Goal: Task Accomplishment & Management: Use online tool/utility

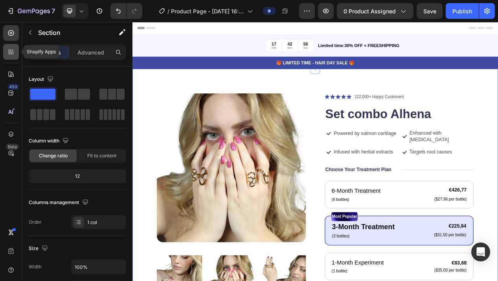
click at [13, 55] on icon at bounding box center [11, 52] width 8 height 8
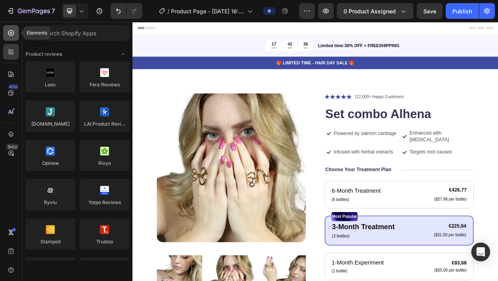
click at [11, 35] on icon at bounding box center [11, 33] width 6 height 6
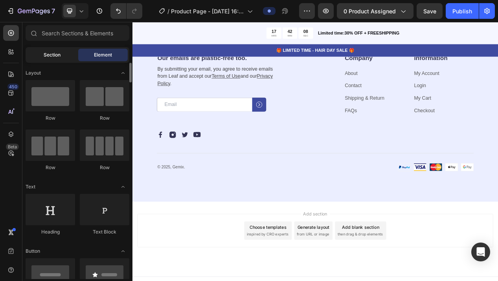
click at [52, 54] on span "Section" at bounding box center [52, 54] width 17 height 7
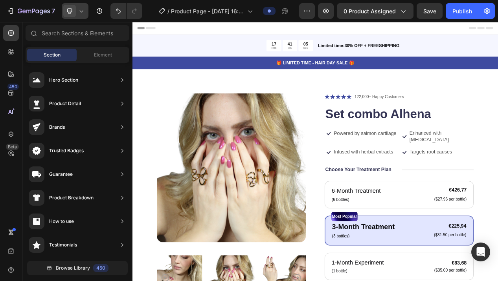
click at [80, 17] on div at bounding box center [75, 11] width 27 height 16
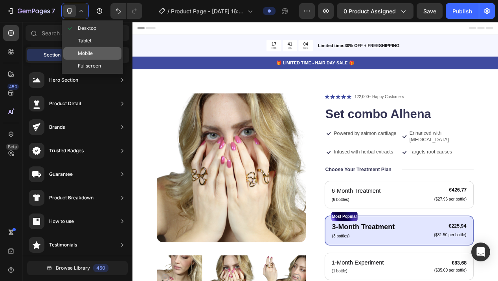
click at [83, 51] on span "Mobile" at bounding box center [85, 54] width 15 height 8
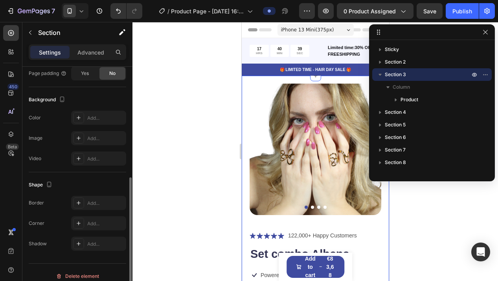
scroll to position [222, 0]
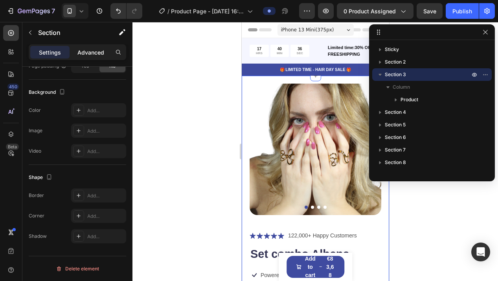
click at [87, 53] on p "Advanced" at bounding box center [90, 52] width 27 height 8
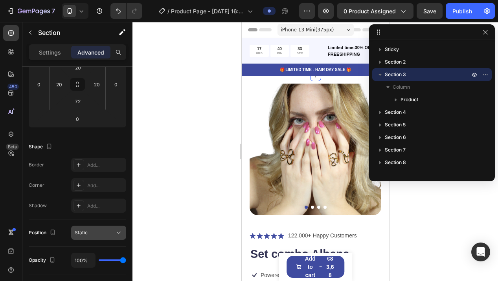
scroll to position [0, 0]
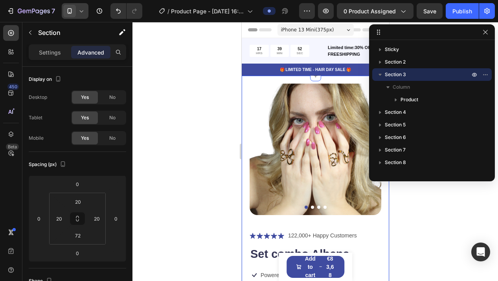
click at [74, 8] on span at bounding box center [69, 11] width 13 height 13
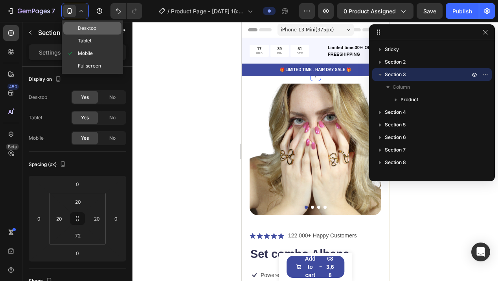
click at [82, 23] on div "Desktop" at bounding box center [92, 28] width 58 height 13
type input "80"
type input "100"
type input "80"
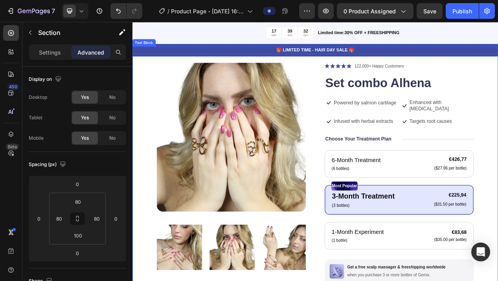
scroll to position [42, 0]
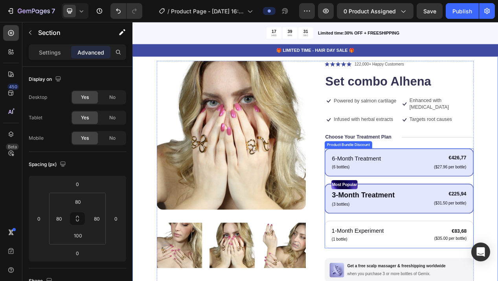
click at [465, 185] on div "6-Month Treatment Text Block (6 bottles) Text Block €426,77 Product Price Produ…" at bounding box center [476, 203] width 192 height 36
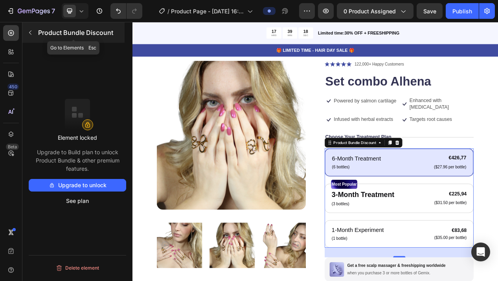
click at [30, 33] on icon "button" at bounding box center [30, 33] width 2 height 4
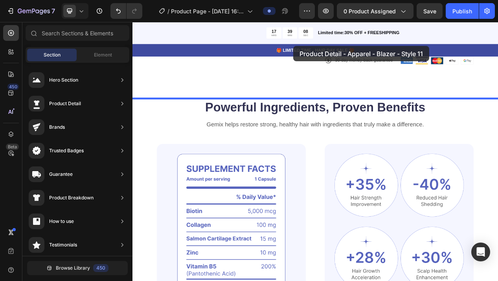
scroll to position [387, 0]
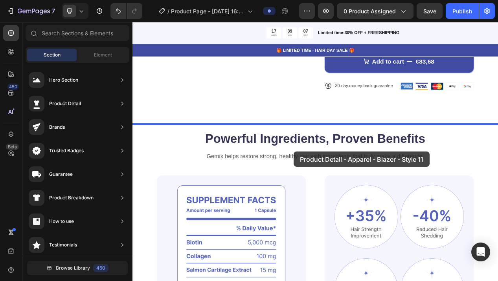
drag, startPoint x: 321, startPoint y: 134, endPoint x: 294, endPoint y: 152, distance: 32.8
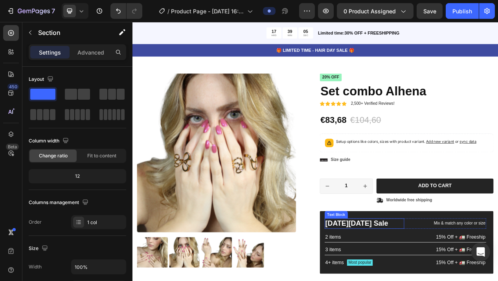
scroll to position [500, 0]
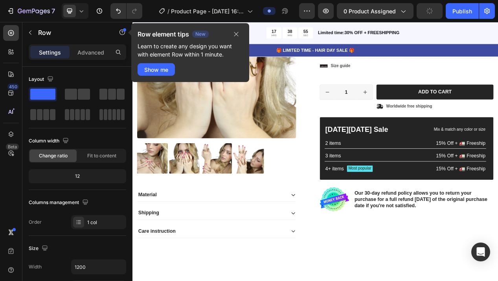
scroll to position [607, 0]
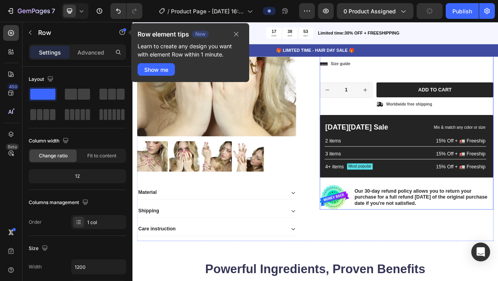
click at [459, 227] on div "Icon Icon Icon Icon Icon Icon List 2,500+ Verified Reviews! Text Block Row 20% …" at bounding box center [486, 115] width 224 height 300
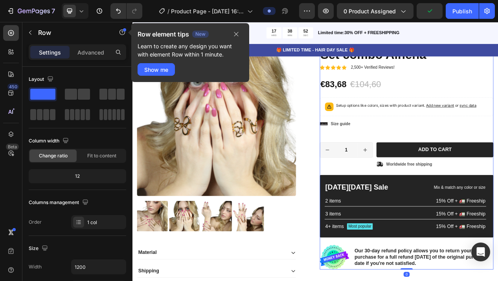
scroll to position [511, 0]
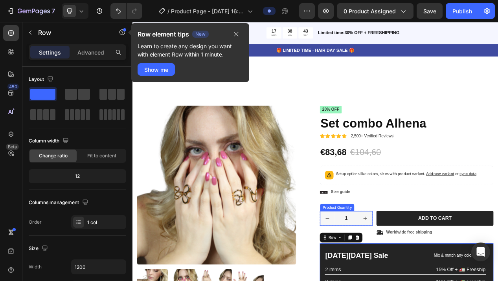
scroll to position [452, 0]
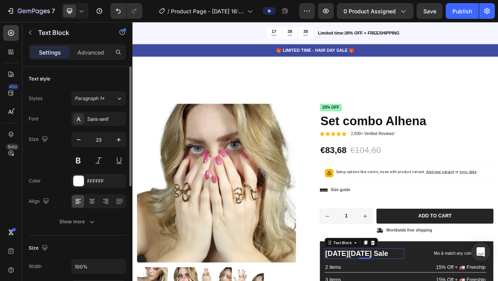
scroll to position [0, 0]
click at [85, 50] on p "Advanced" at bounding box center [90, 52] width 27 height 8
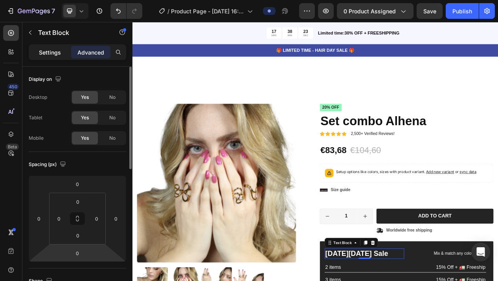
click at [44, 55] on p "Settings" at bounding box center [50, 52] width 22 height 8
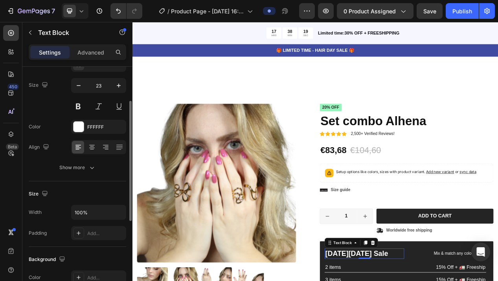
scroll to position [68, 0]
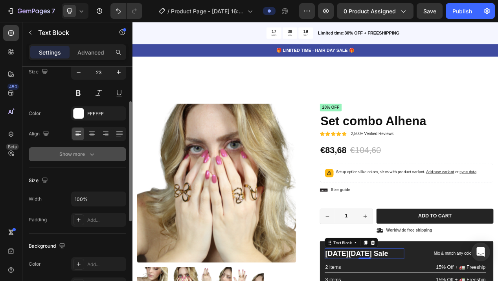
click at [95, 157] on icon "button" at bounding box center [92, 154] width 8 height 8
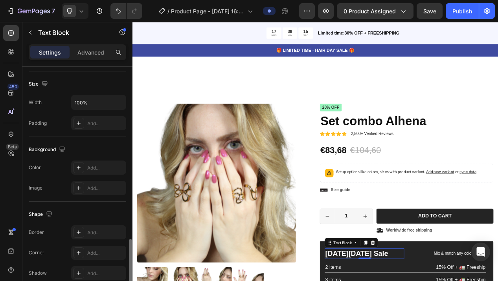
scroll to position [332, 0]
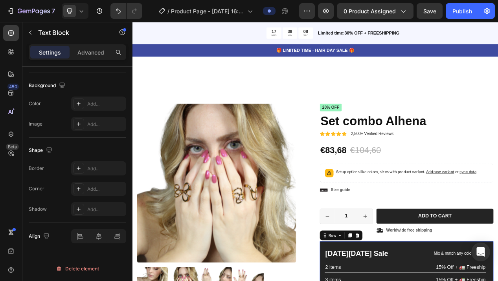
scroll to position [0, 0]
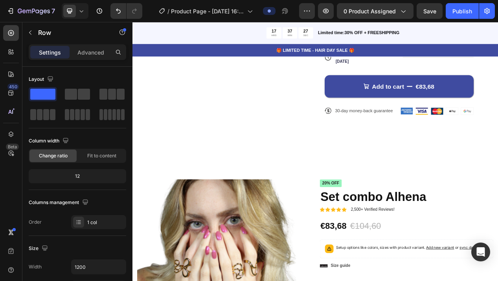
scroll to position [356, 0]
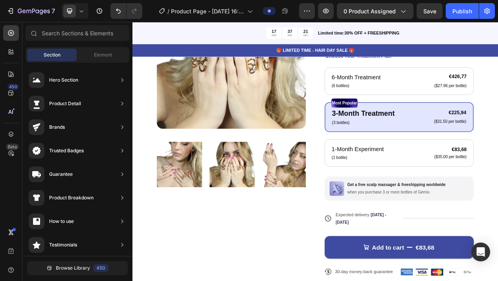
scroll to position [144, 0]
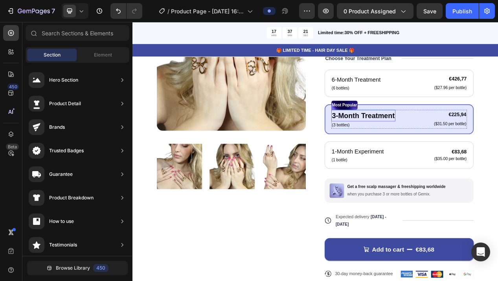
click at [447, 136] on p "3-Month Treatment" at bounding box center [430, 143] width 81 height 14
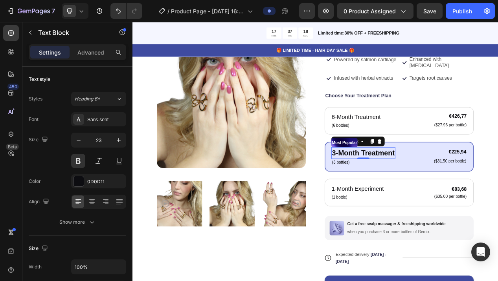
scroll to position [94, 0]
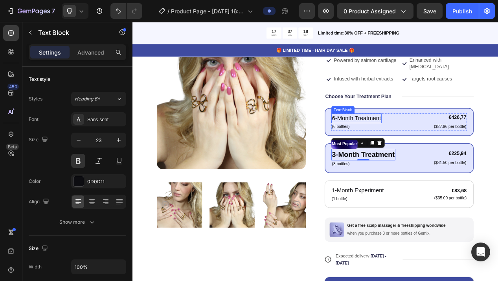
click at [444, 141] on p "6-Month Treatment" at bounding box center [421, 146] width 63 height 11
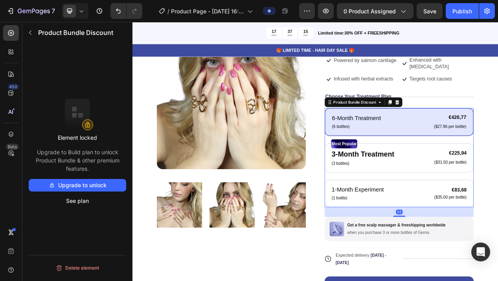
click at [480, 133] on div "6-Month Treatment Text Block (6 bottles) Text Block €426,77 Product Price Produ…" at bounding box center [476, 151] width 192 height 36
click at [433, 141] on p "6-Month Treatment" at bounding box center [421, 146] width 63 height 11
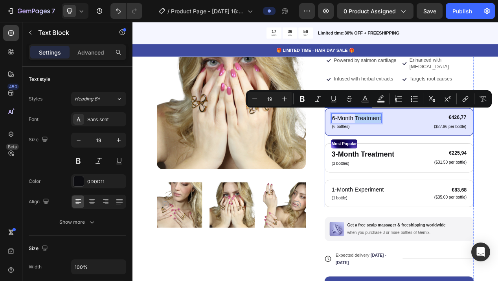
click at [463, 156] on div "6-Month Treatment Text Block 0 (6 bottles) Text Block €426,77 Product Price Pro…" at bounding box center [476, 151] width 192 height 36
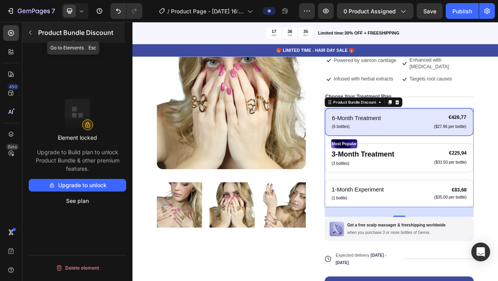
click at [29, 33] on icon "button" at bounding box center [30, 32] width 6 height 6
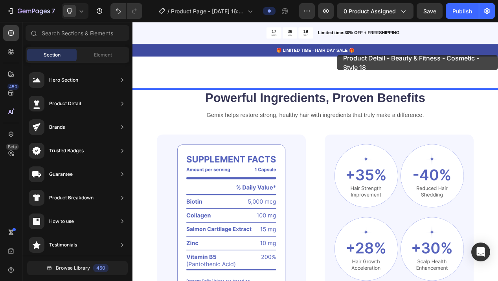
scroll to position [426, 0]
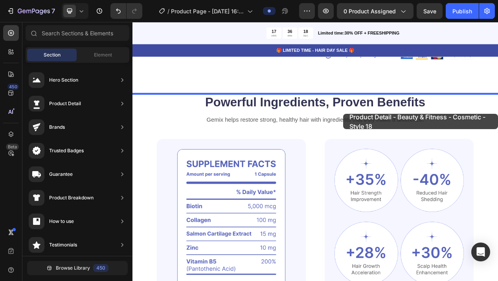
drag, startPoint x: 340, startPoint y: 180, endPoint x: 343, endPoint y: 114, distance: 65.7
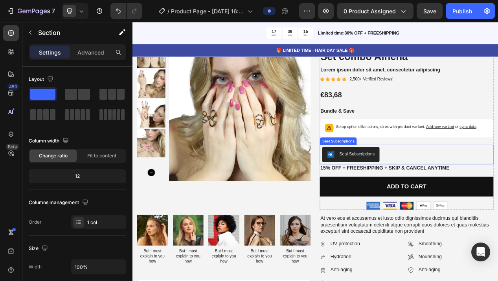
scroll to position [531, 0]
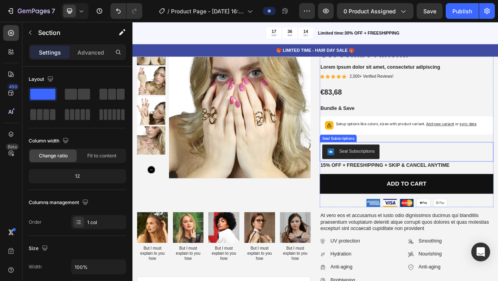
click at [404, 186] on div "Seal Subscriptions" at bounding box center [422, 189] width 46 height 8
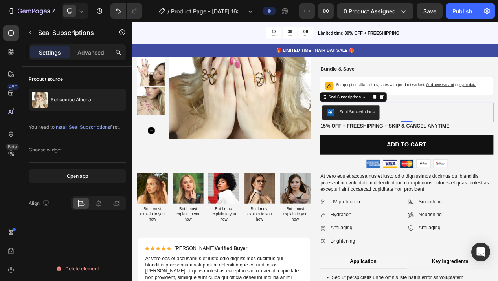
scroll to position [547, 0]
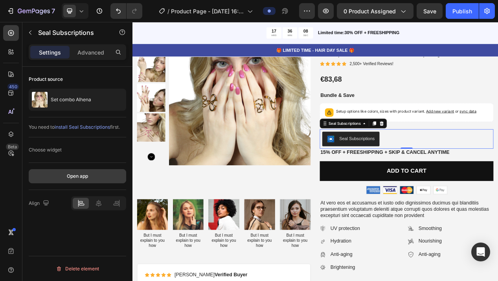
click at [92, 178] on button "Open app" at bounding box center [77, 176] width 97 height 14
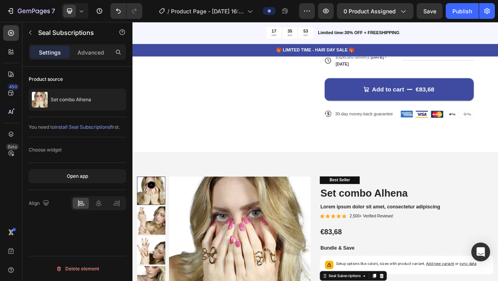
scroll to position [341, 0]
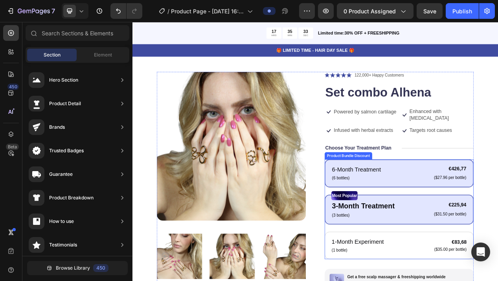
scroll to position [0, 0]
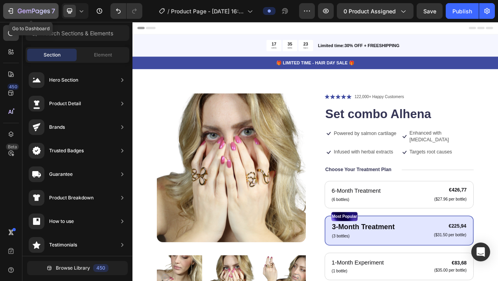
click at [10, 13] on icon "button" at bounding box center [12, 11] width 4 height 6
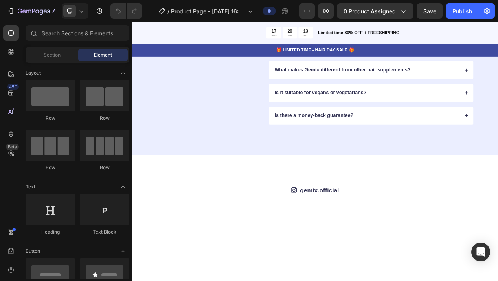
scroll to position [2204, 0]
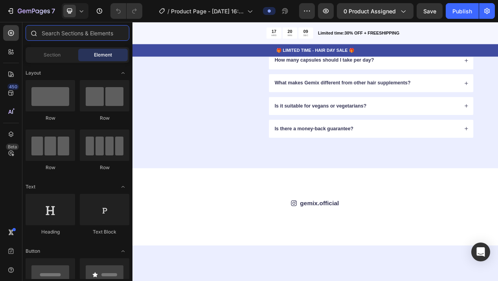
click at [54, 38] on input "text" at bounding box center [78, 33] width 104 height 16
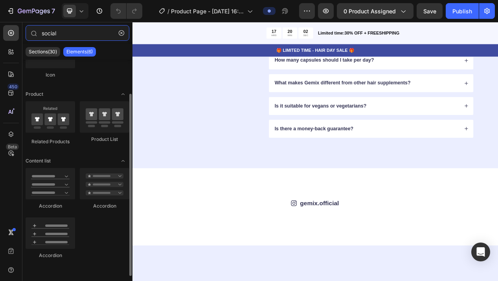
scroll to position [0, 0]
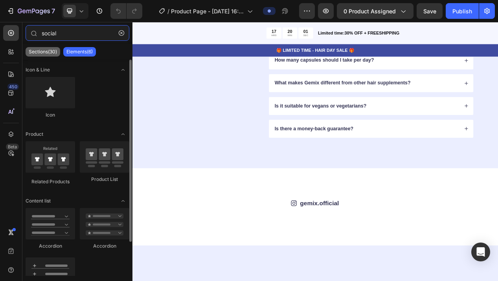
type input "social"
click at [47, 53] on p "Sections(30)" at bounding box center [43, 52] width 28 height 6
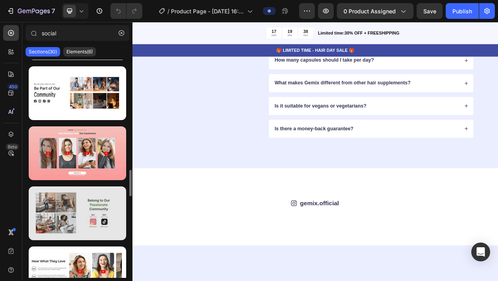
scroll to position [696, 0]
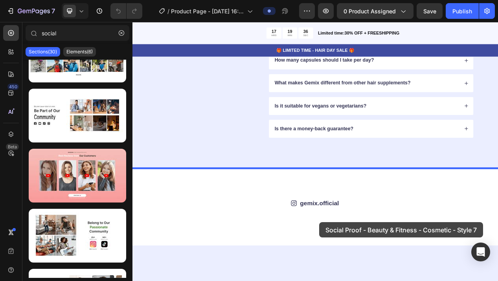
drag, startPoint x: 208, startPoint y: 177, endPoint x: 319, endPoint y: 223, distance: 120.2
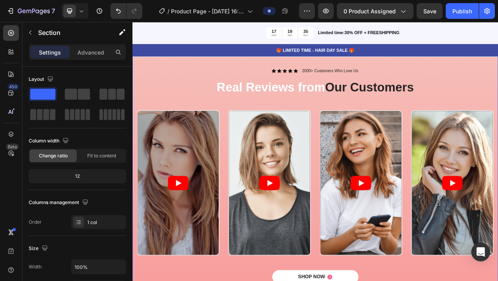
scroll to position [2365, 0]
click at [207, 185] on article at bounding box center [191, 230] width 105 height 186
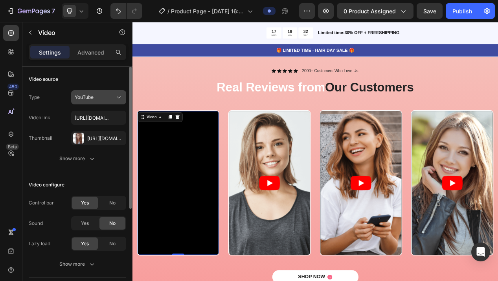
click at [102, 94] on div "YouTube" at bounding box center [95, 97] width 40 height 7
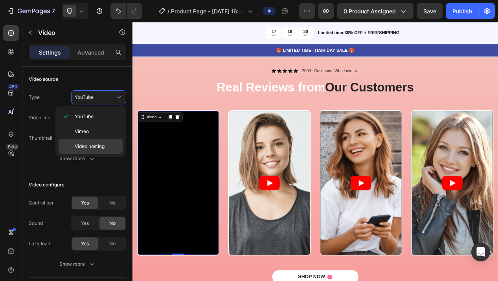
click at [86, 146] on span "Video hosting" at bounding box center [90, 146] width 30 height 7
type input "[URL][DOMAIN_NAME]"
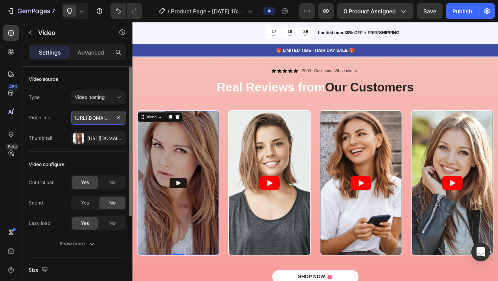
click at [101, 117] on input "[URL][DOMAIN_NAME]" at bounding box center [98, 118] width 55 height 14
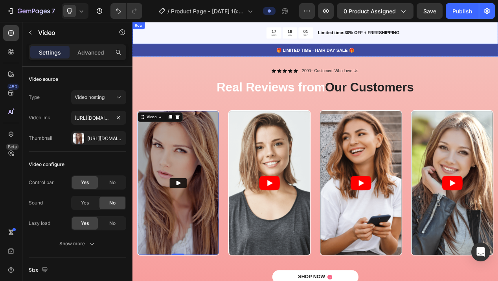
click at [497, 45] on div "17 HRS 18 MIN 01 SEC Countdown Timer Limited time:30% OFF + FREESHIPPING Text B…" at bounding box center [368, 36] width 472 height 29
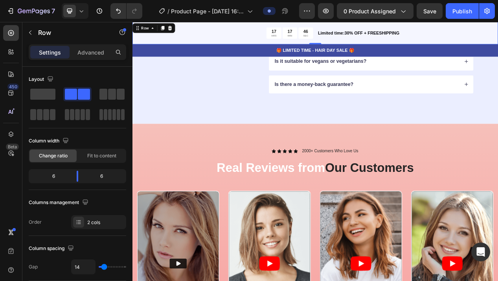
scroll to position [2252, 0]
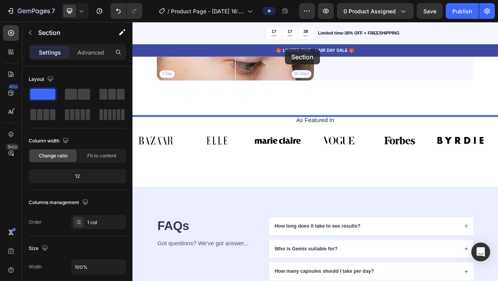
scroll to position [1927, 0]
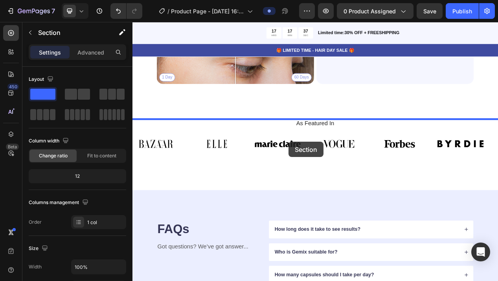
drag, startPoint x: 282, startPoint y: 169, endPoint x: 288, endPoint y: 142, distance: 27.4
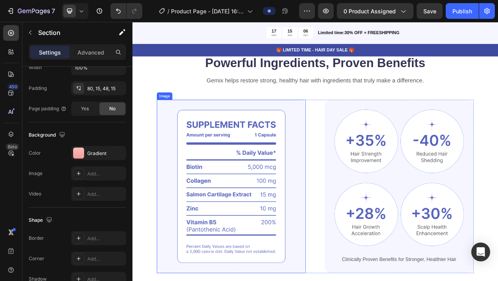
scroll to position [475, 0]
click at [363, 129] on div "Image Image Image Row Image Image Row Clinically Proven Benefits for Stronger, …" at bounding box center [368, 234] width 409 height 224
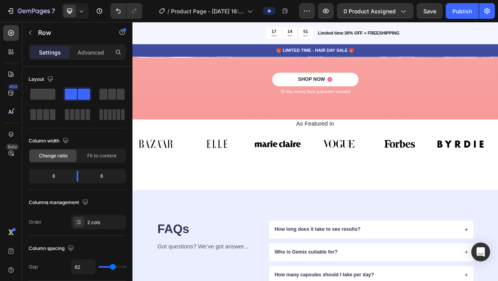
scroll to position [2277, 0]
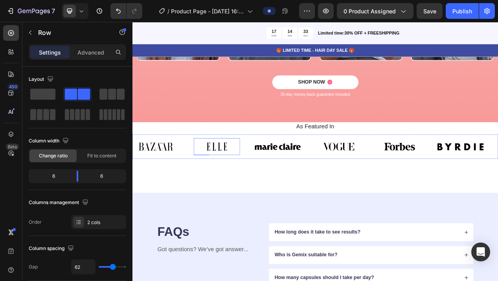
click at [257, 186] on img at bounding box center [241, 183] width 60 height 22
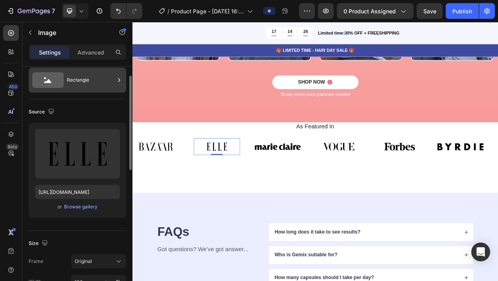
scroll to position [0, 0]
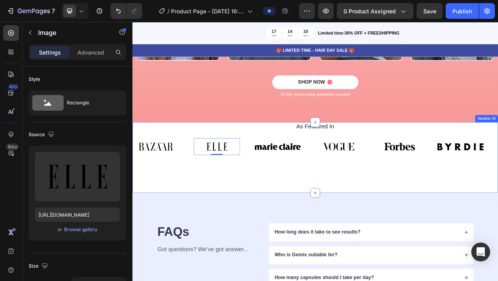
click at [303, 226] on div "As Featured In Heading Image Image 0 Image Image Image Image Image Image 0 Imag…" at bounding box center [368, 198] width 472 height 92
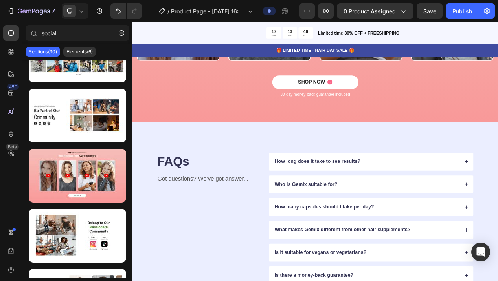
scroll to position [696, 0]
click at [437, 200] on div "How long does it take to see results?" at bounding box center [434, 202] width 239 height 11
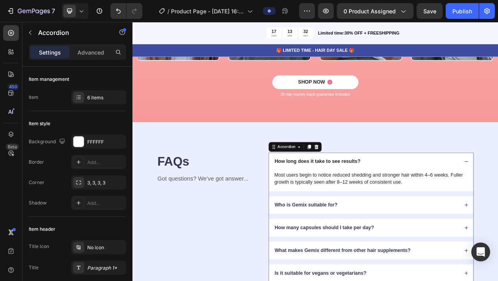
click at [473, 205] on div "How long does it take to see results?" at bounding box center [434, 202] width 239 height 11
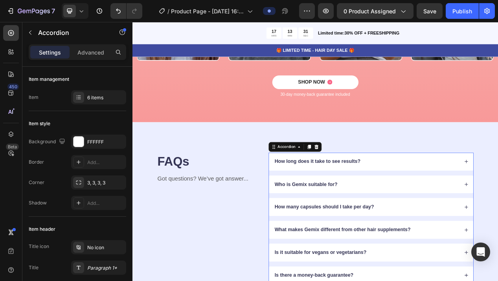
click at [473, 205] on div "How long does it take to see results?" at bounding box center [434, 202] width 239 height 11
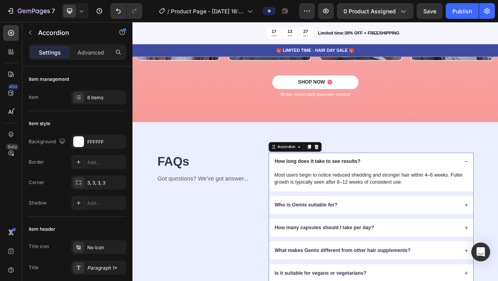
click at [413, 197] on div "How long does it take to see results?" at bounding box center [440, 202] width 264 height 23
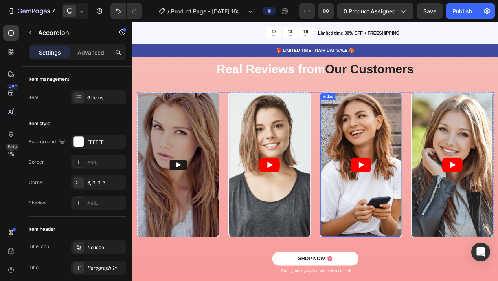
scroll to position [2052, 0]
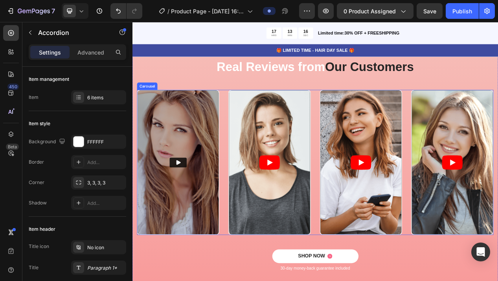
click at [248, 120] on div "Video Video Video Video" at bounding box center [368, 203] width 460 height 187
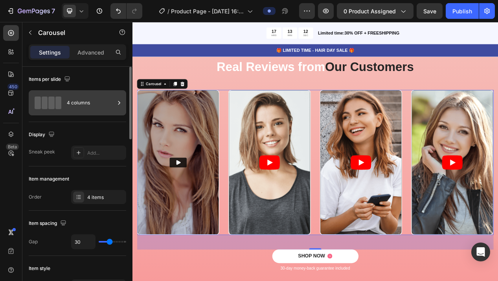
click at [121, 101] on icon at bounding box center [119, 103] width 8 height 8
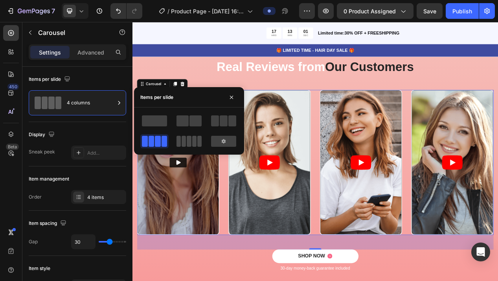
click at [182, 146] on span at bounding box center [184, 141] width 4 height 11
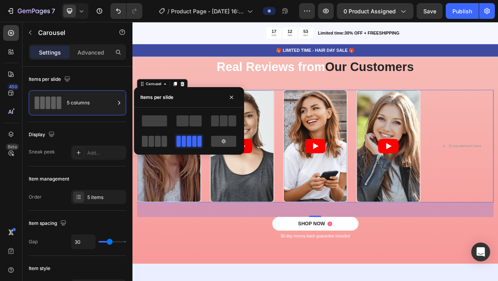
click at [158, 141] on span at bounding box center [158, 141] width 6 height 11
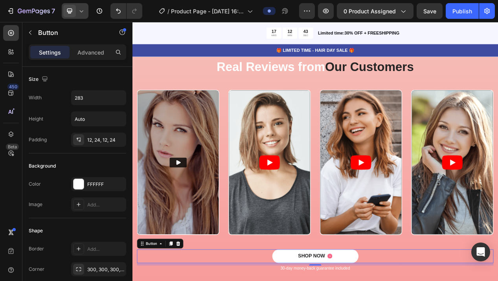
click at [81, 12] on icon at bounding box center [81, 11] width 8 height 8
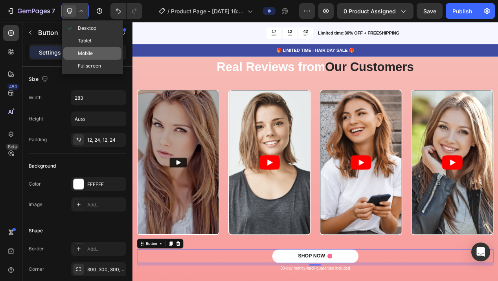
click at [92, 49] on div "Mobile" at bounding box center [92, 53] width 58 height 13
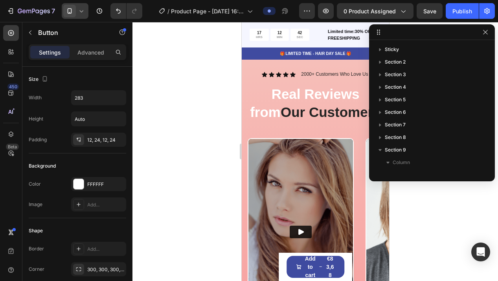
type input "100%"
type input "14"
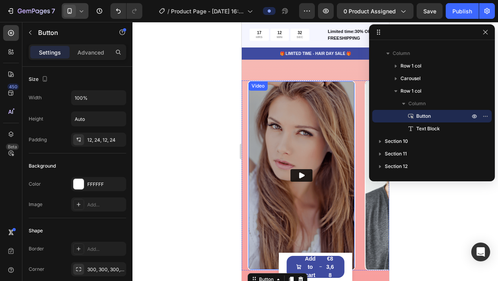
scroll to position [2104, 0]
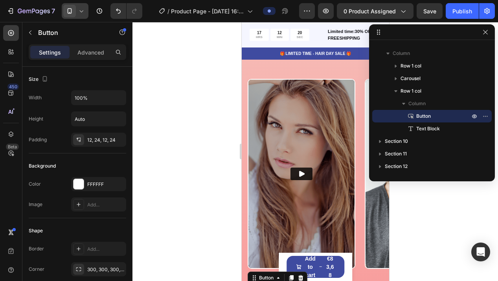
click at [71, 12] on icon at bounding box center [70, 11] width 4 height 6
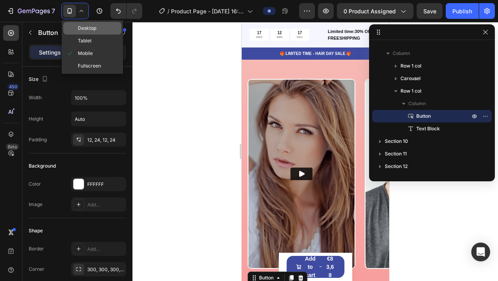
click at [101, 30] on div "Desktop" at bounding box center [92, 28] width 58 height 13
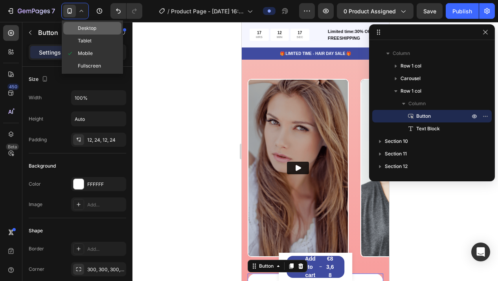
type input "283"
type input "16"
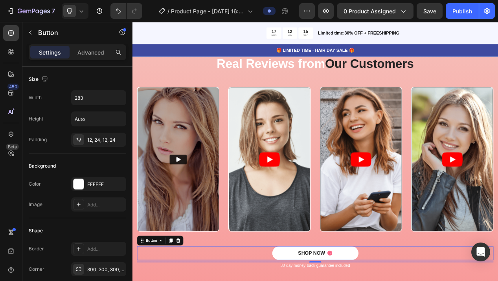
scroll to position [2074, 0]
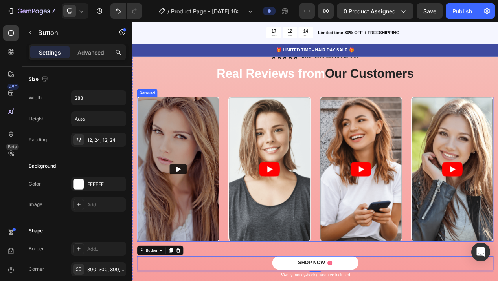
click at [249, 128] on div "Video Video Video Video Drop element here" at bounding box center [368, 211] width 460 height 187
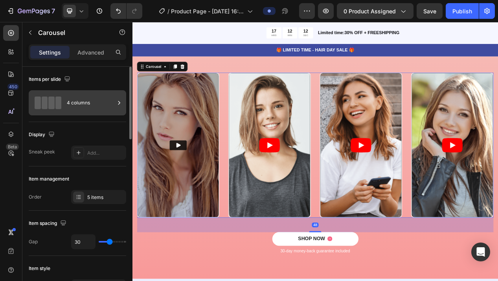
click at [114, 106] on div "4 columns" at bounding box center [91, 103] width 48 height 18
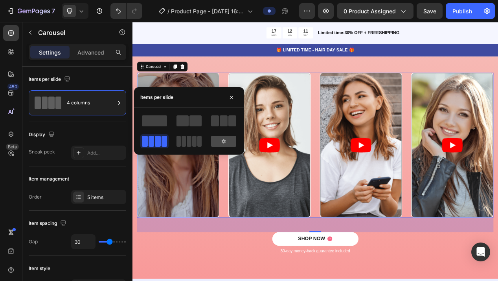
click at [221, 140] on icon at bounding box center [223, 141] width 6 height 6
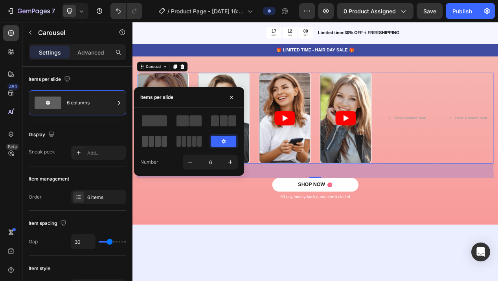
click at [159, 146] on span at bounding box center [158, 141] width 6 height 11
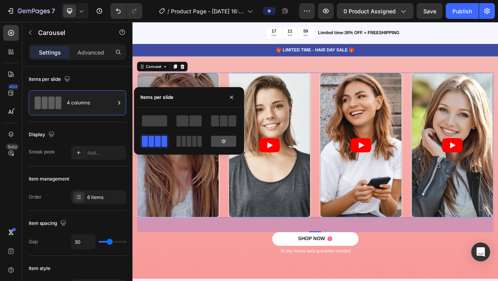
click at [228, 144] on div at bounding box center [223, 141] width 25 height 11
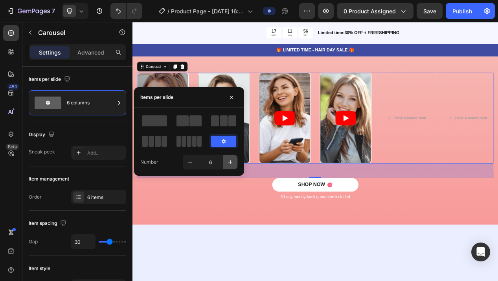
click at [231, 165] on icon "button" at bounding box center [230, 162] width 8 height 8
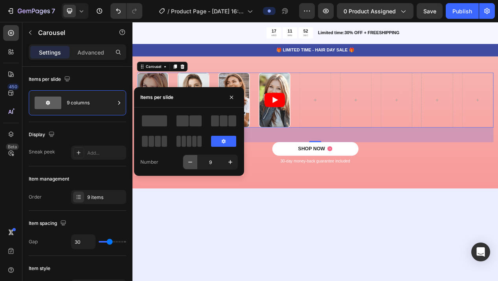
click at [188, 163] on icon "button" at bounding box center [190, 162] width 8 height 8
type input "5"
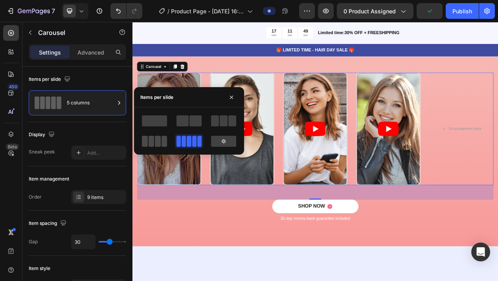
click at [160, 145] on span at bounding box center [158, 141] width 6 height 11
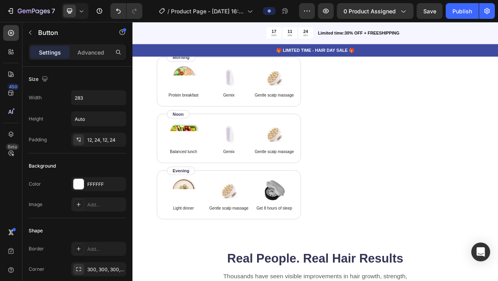
scroll to position [1440, 0]
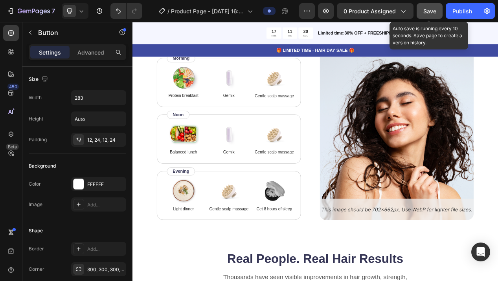
click at [423, 16] on button "Save" at bounding box center [430, 11] width 26 height 16
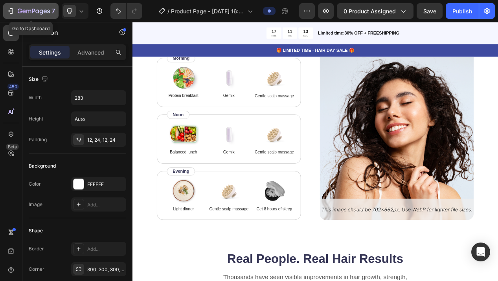
click at [22, 12] on icon "button" at bounding box center [20, 11] width 4 height 5
